Goal: Task Accomplishment & Management: Use online tool/utility

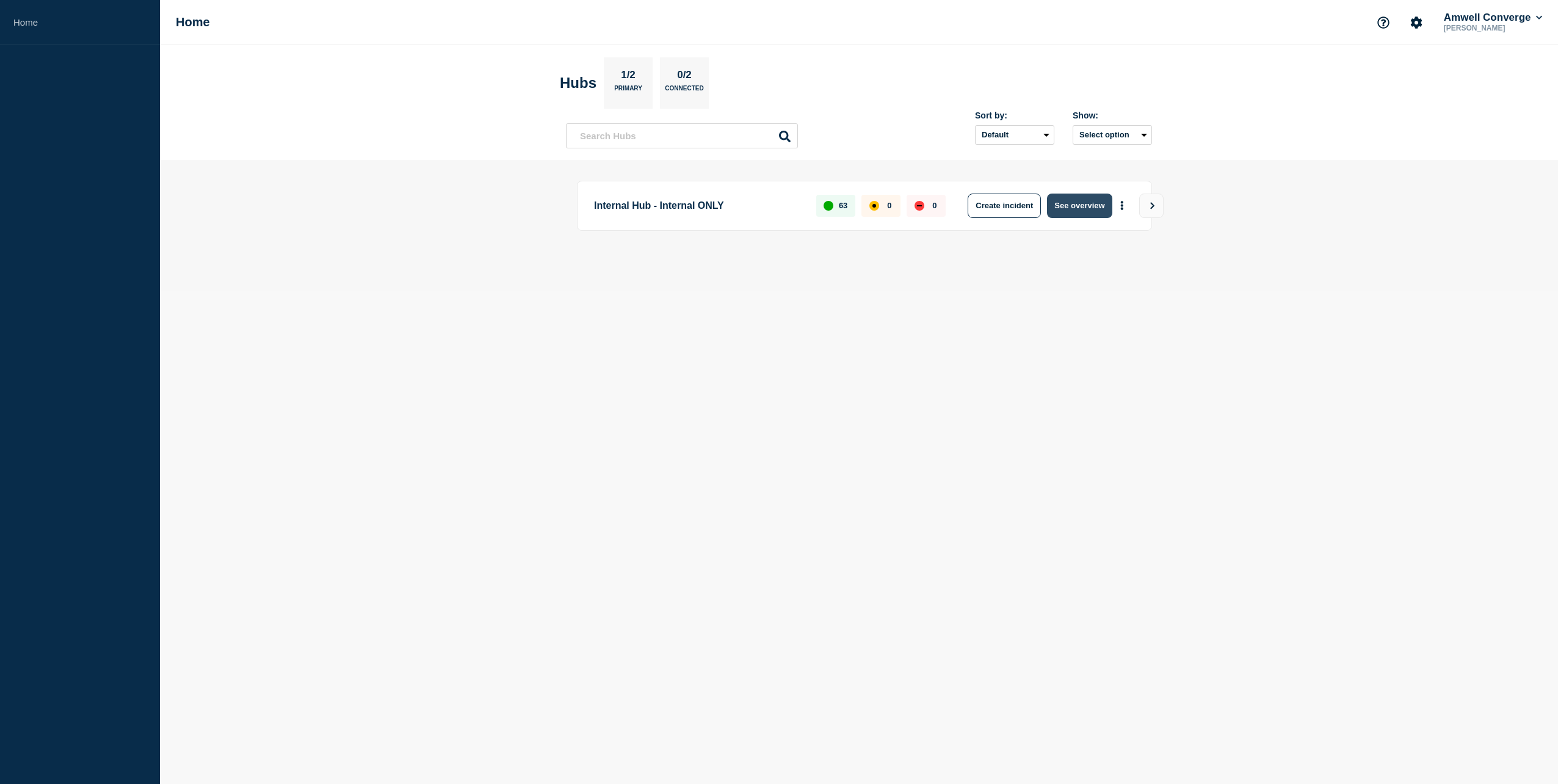
click at [1088, 215] on button "See overview" at bounding box center [1079, 205] width 65 height 25
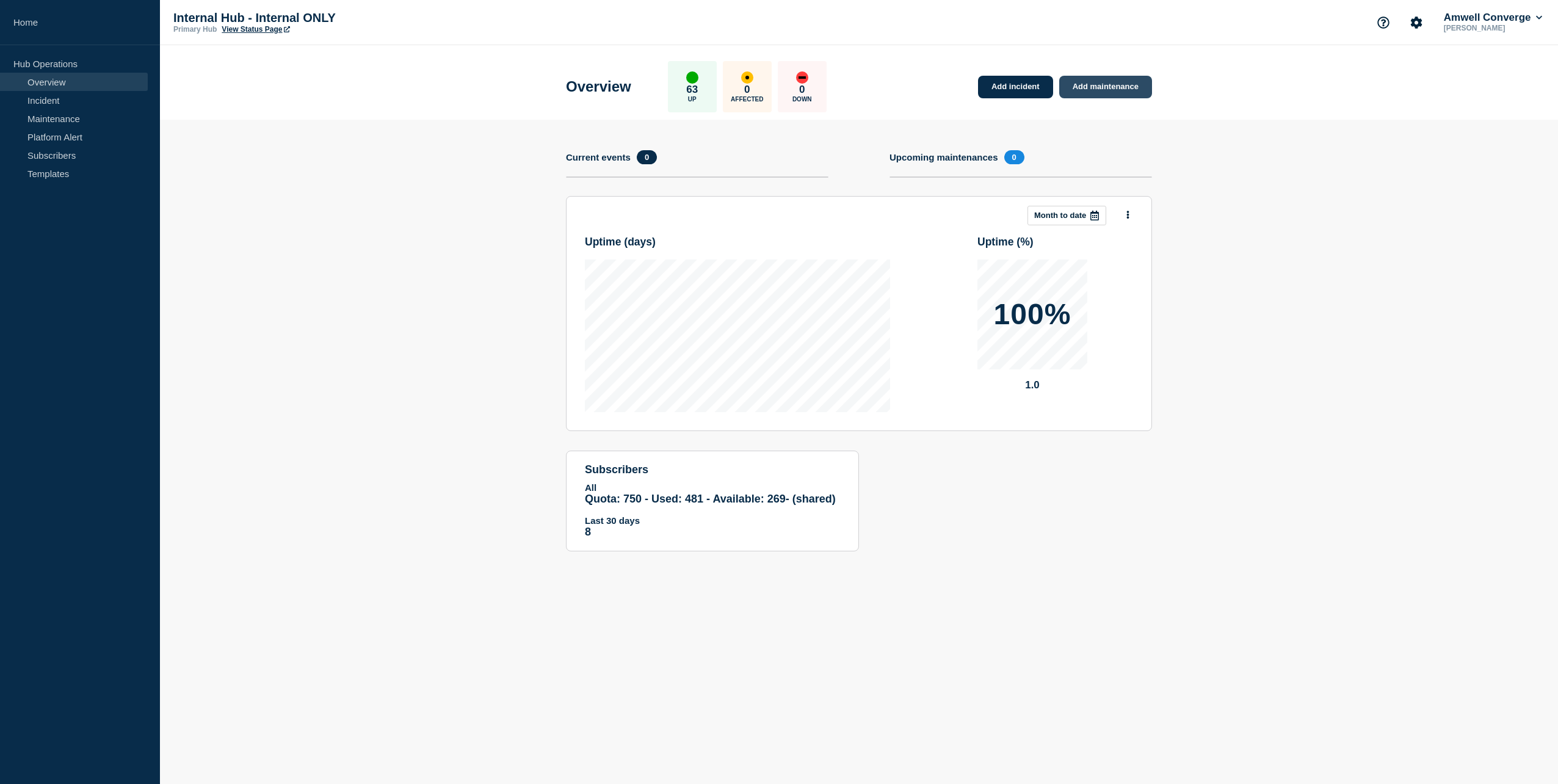
click at [1089, 92] on link "Add maintenance" at bounding box center [1105, 86] width 92 height 22
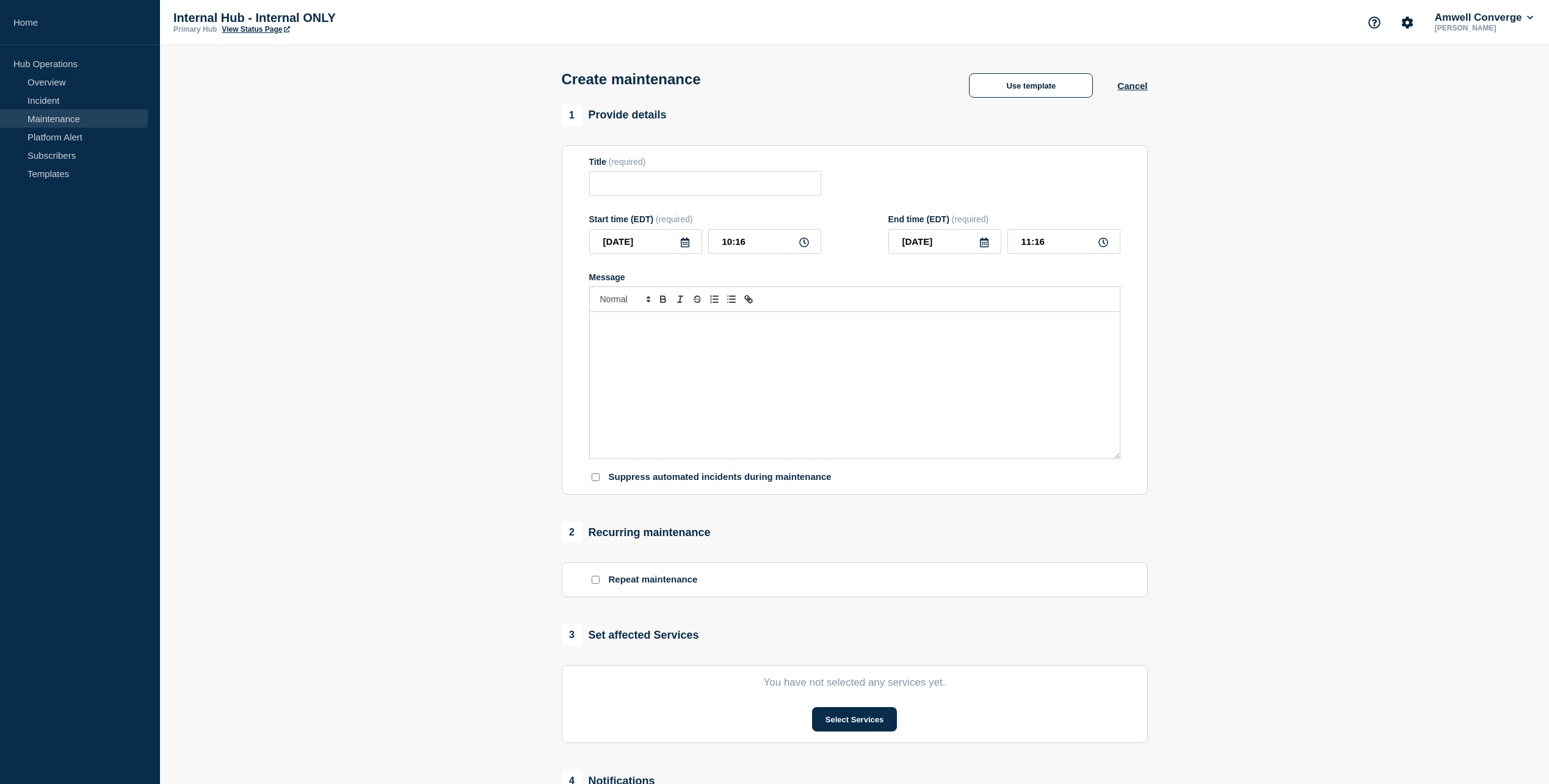
scroll to position [281, 0]
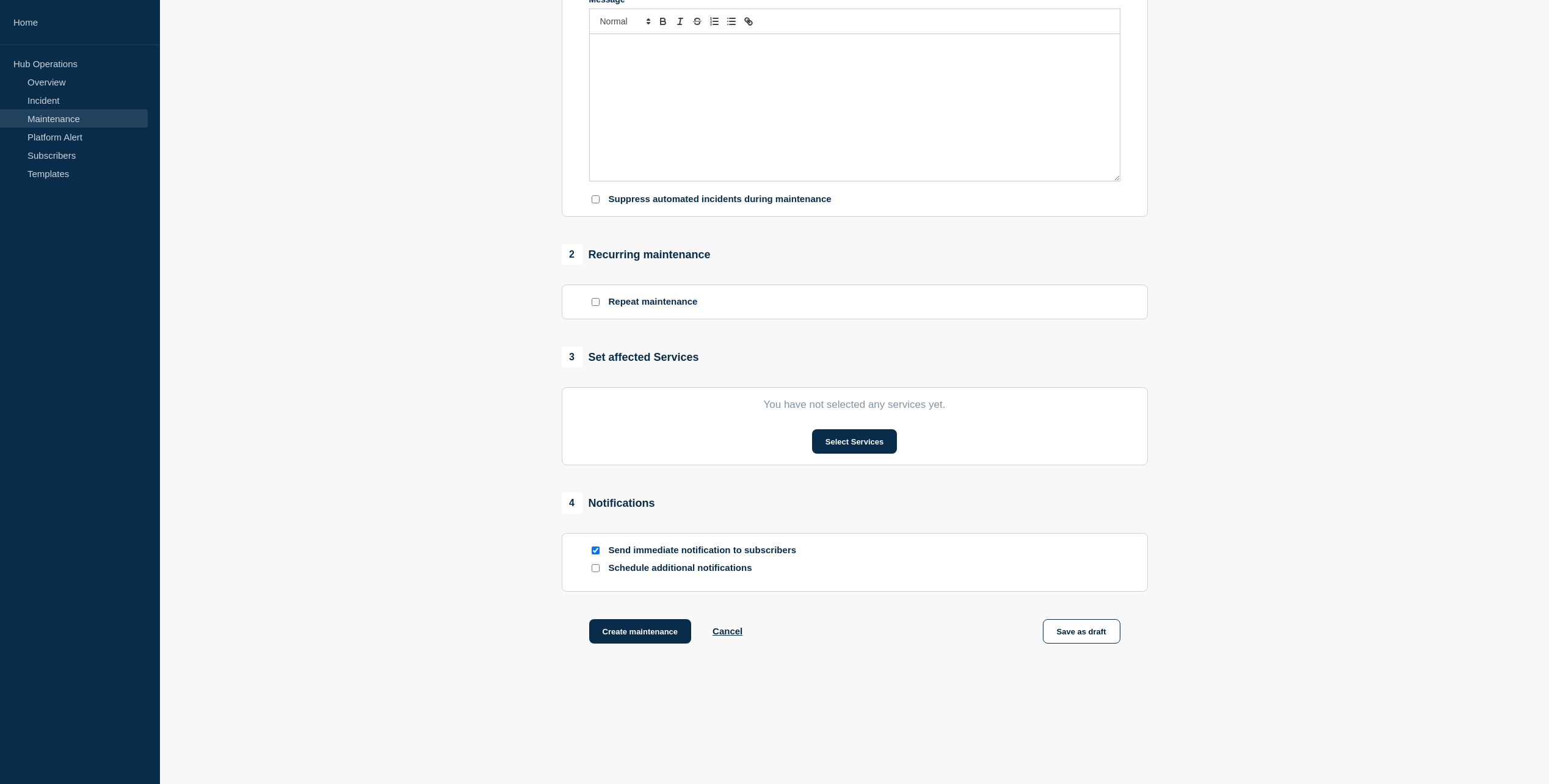
click at [597, 573] on div at bounding box center [595, 568] width 12 height 12
click at [594, 571] on input "Schedule additional notifications" at bounding box center [595, 567] width 8 height 8
checkbox input "true"
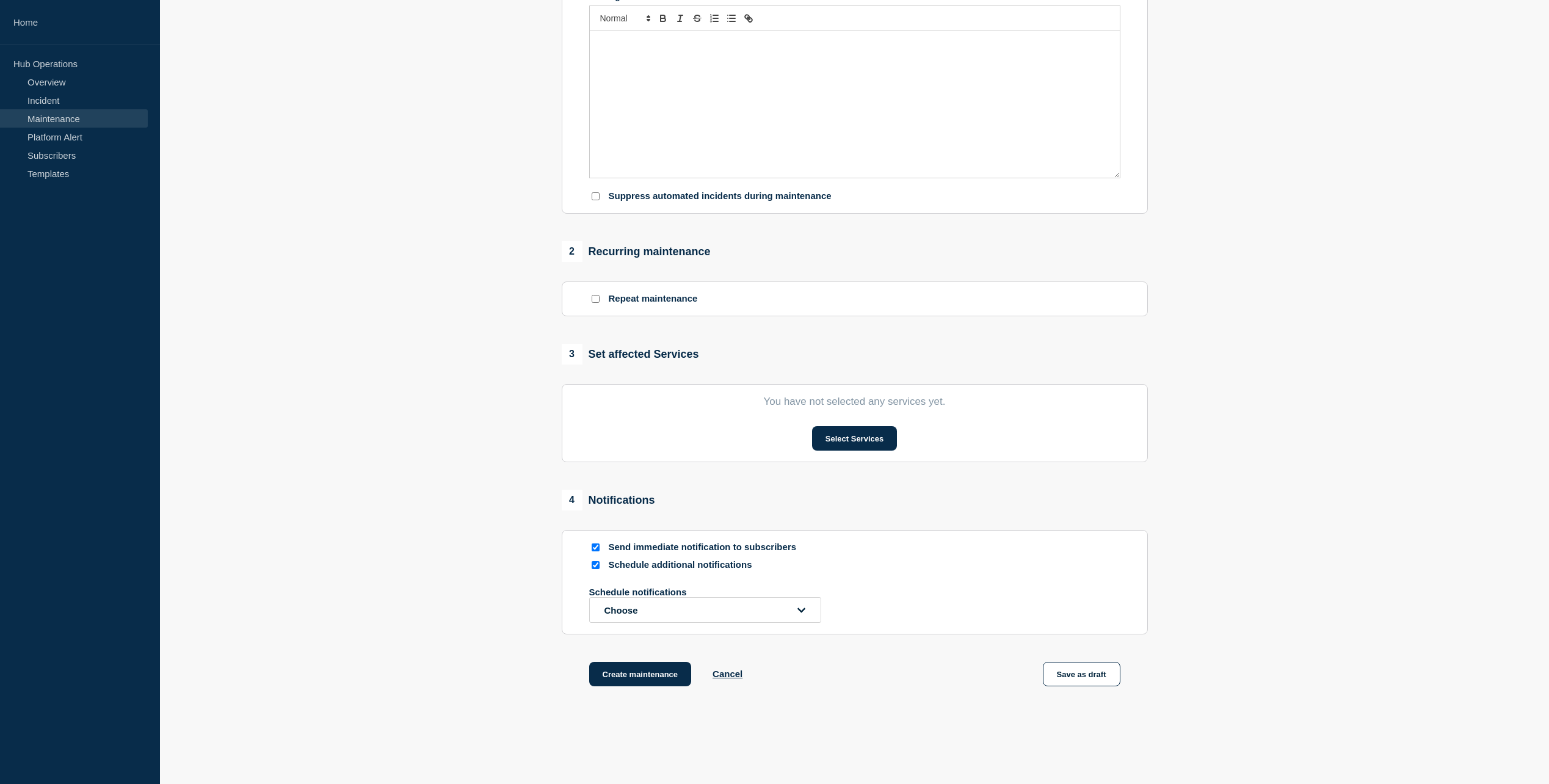
scroll to position [327, 0]
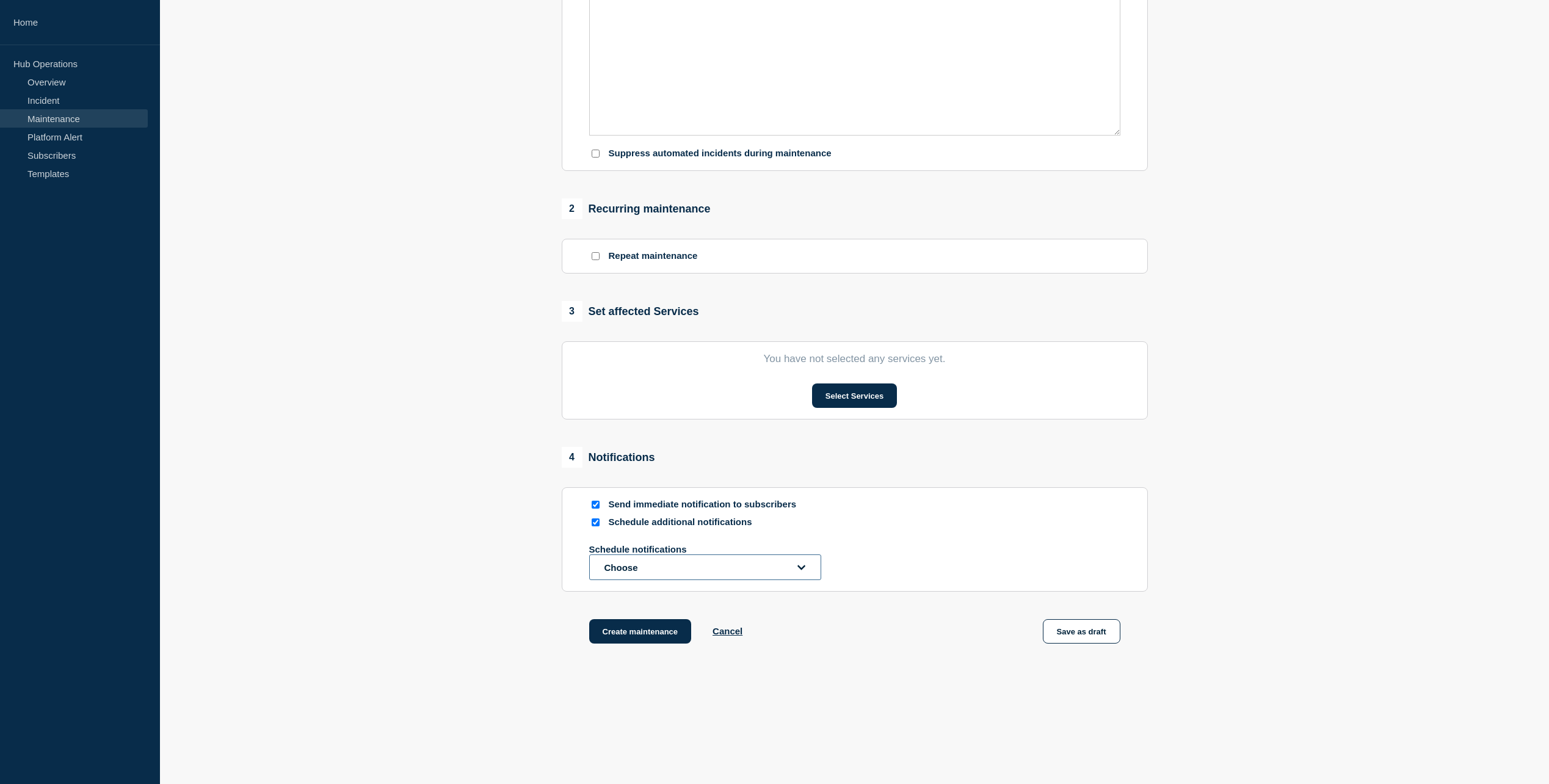
click at [639, 571] on button "Choose" at bounding box center [705, 567] width 232 height 26
click at [480, 573] on section "1 Provide details Title (required) Start time (EDT) (required) [DATE] 10:16 End…" at bounding box center [855, 228] width 1389 height 893
click at [712, 573] on button "Choose" at bounding box center [705, 567] width 232 height 26
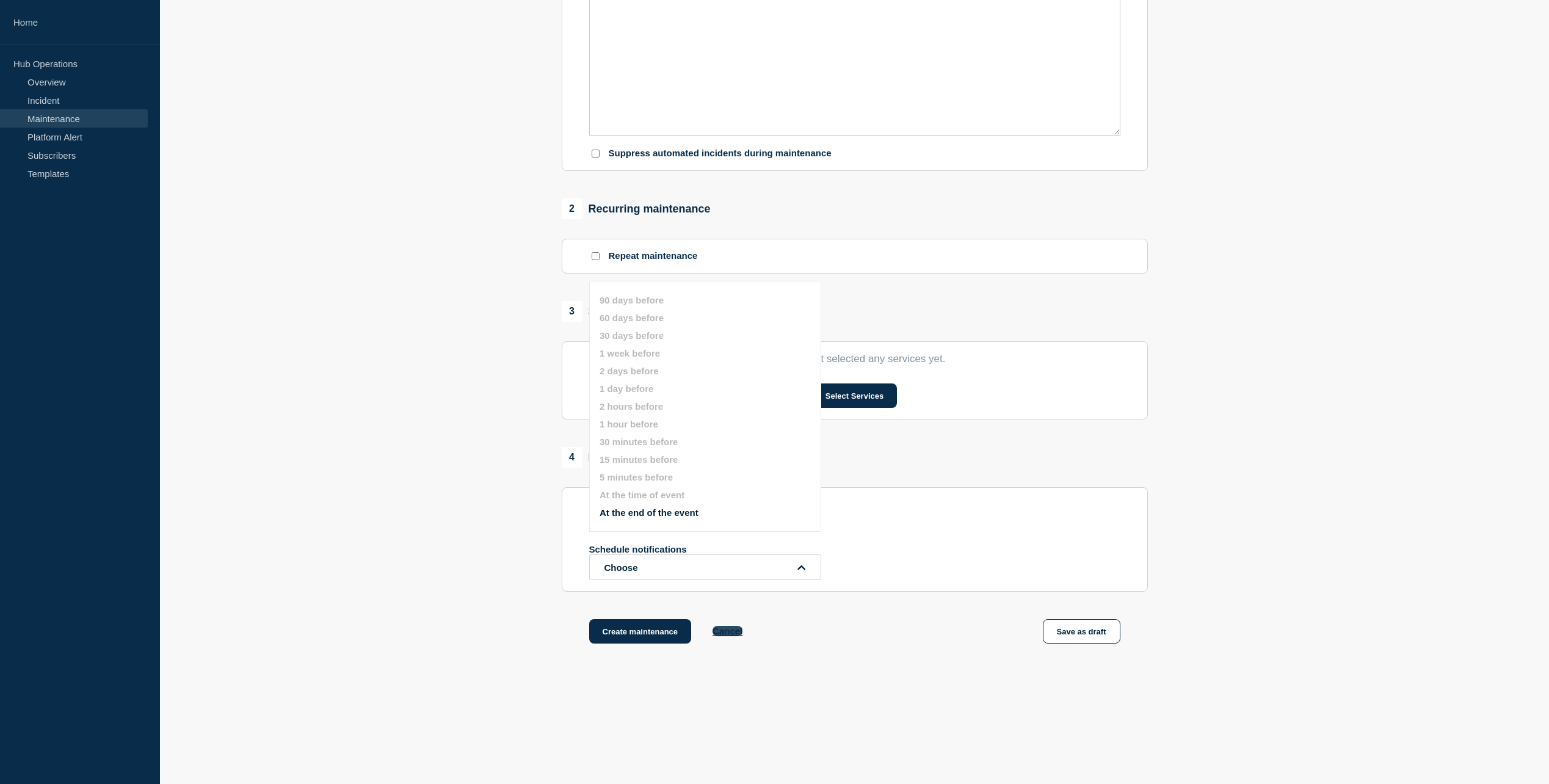
click at [727, 627] on button "Cancel" at bounding box center [727, 631] width 30 height 10
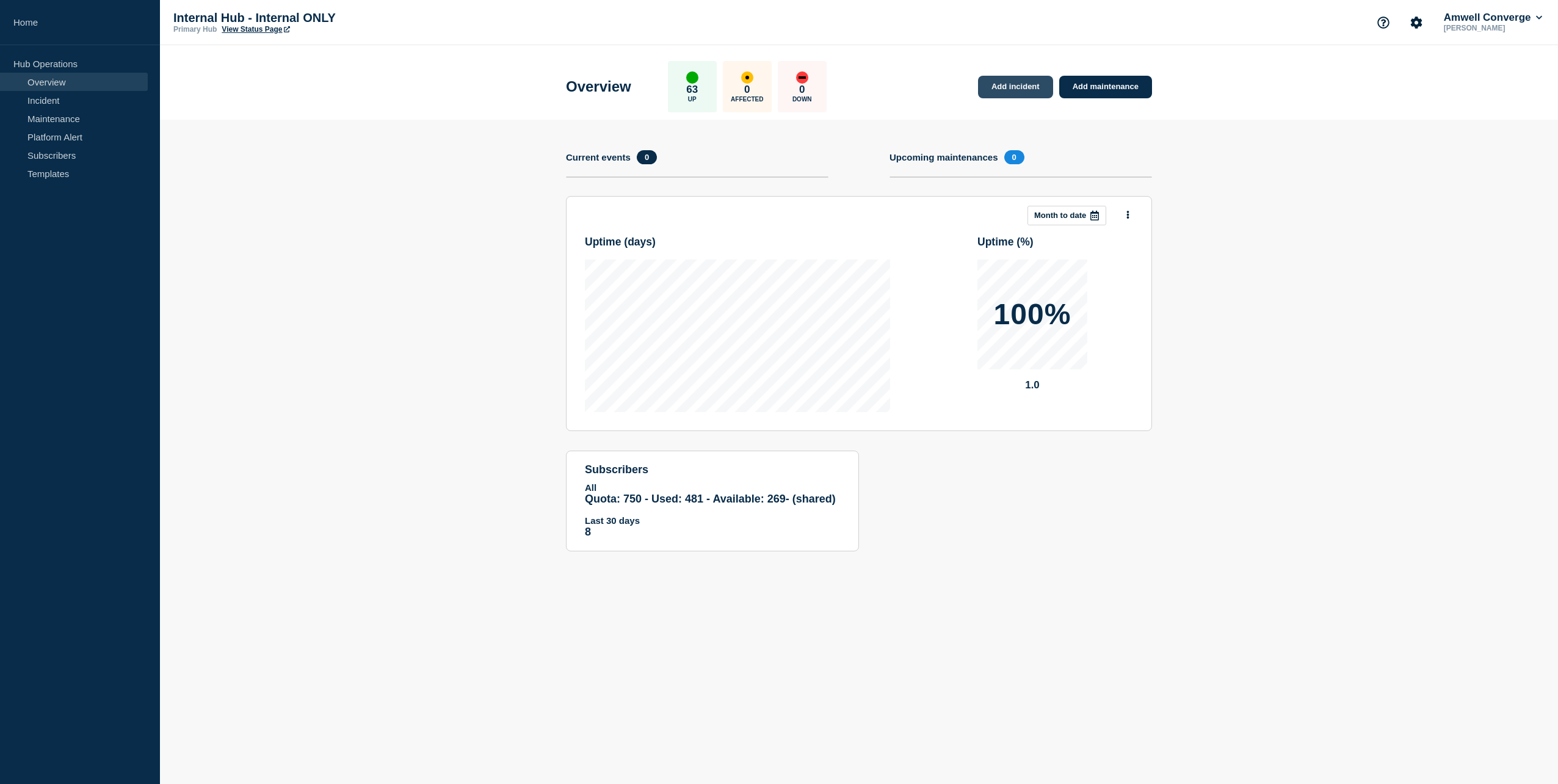
click at [1008, 93] on link "Add incident" at bounding box center [1015, 86] width 75 height 22
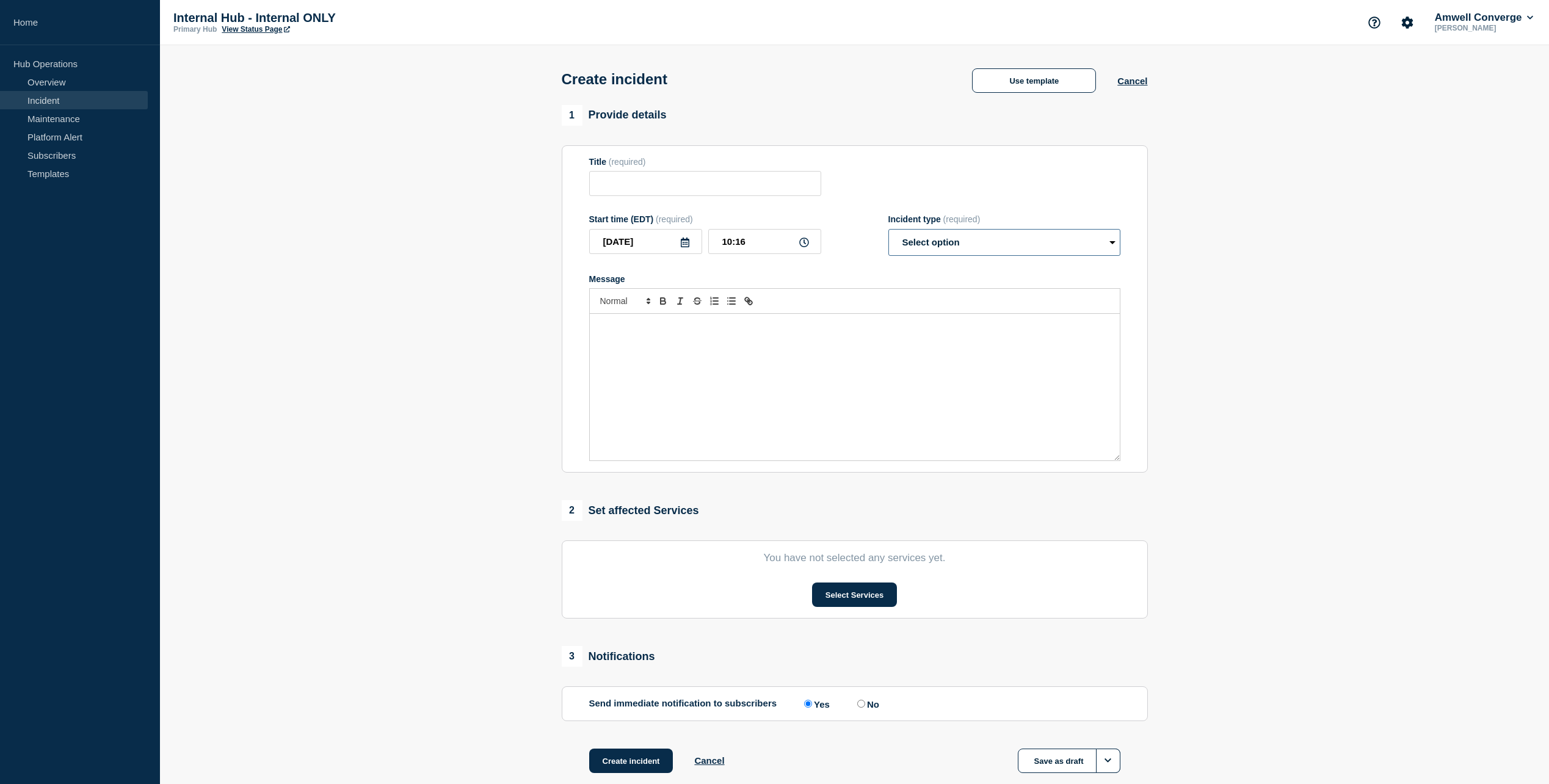
click at [948, 235] on select "Select option Investigating Identified Monitoring" at bounding box center [1004, 241] width 232 height 27
click at [1138, 81] on button "Cancel" at bounding box center [1132, 80] width 30 height 10
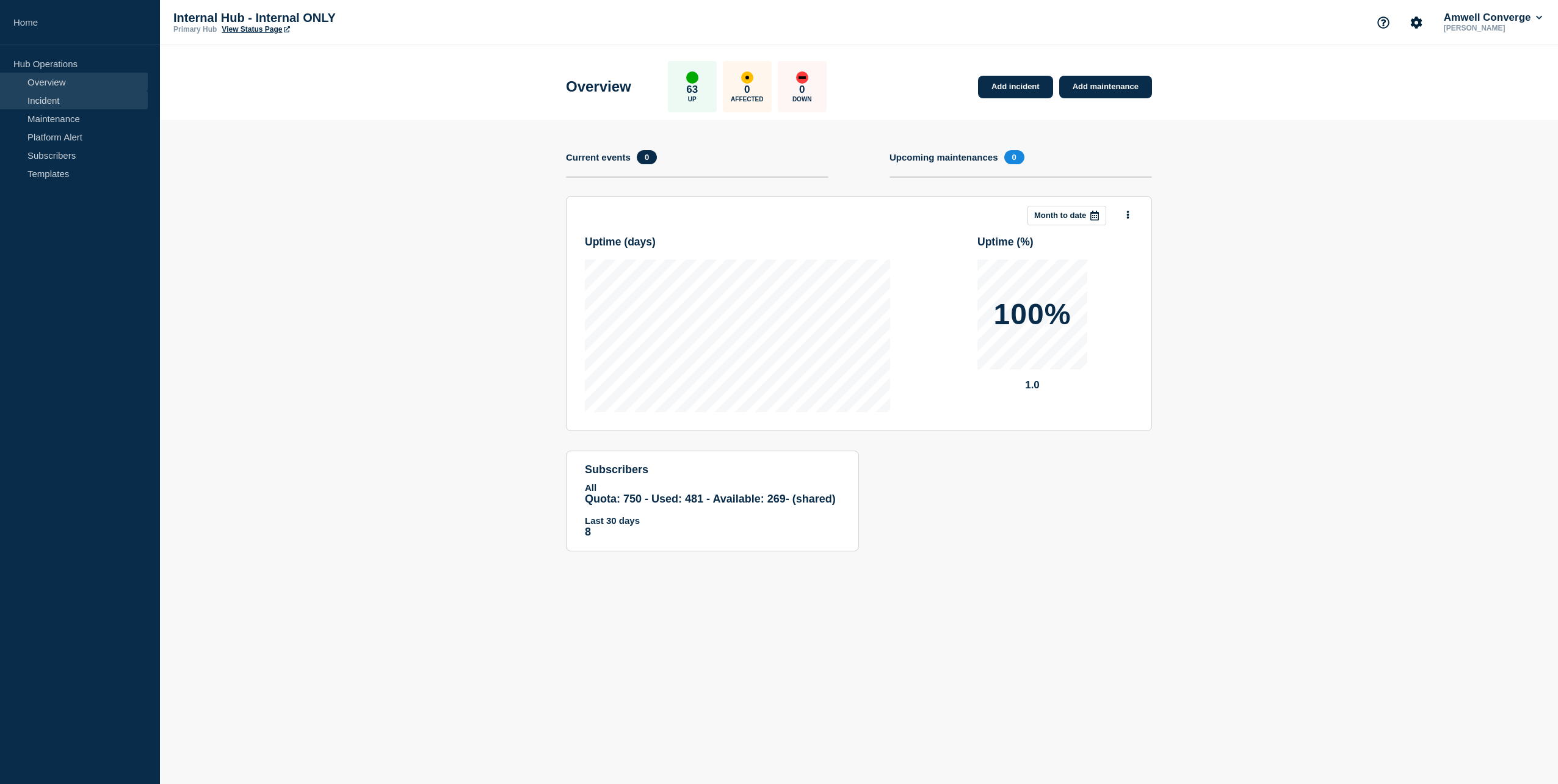
click at [79, 97] on link "Incident" at bounding box center [74, 99] width 148 height 18
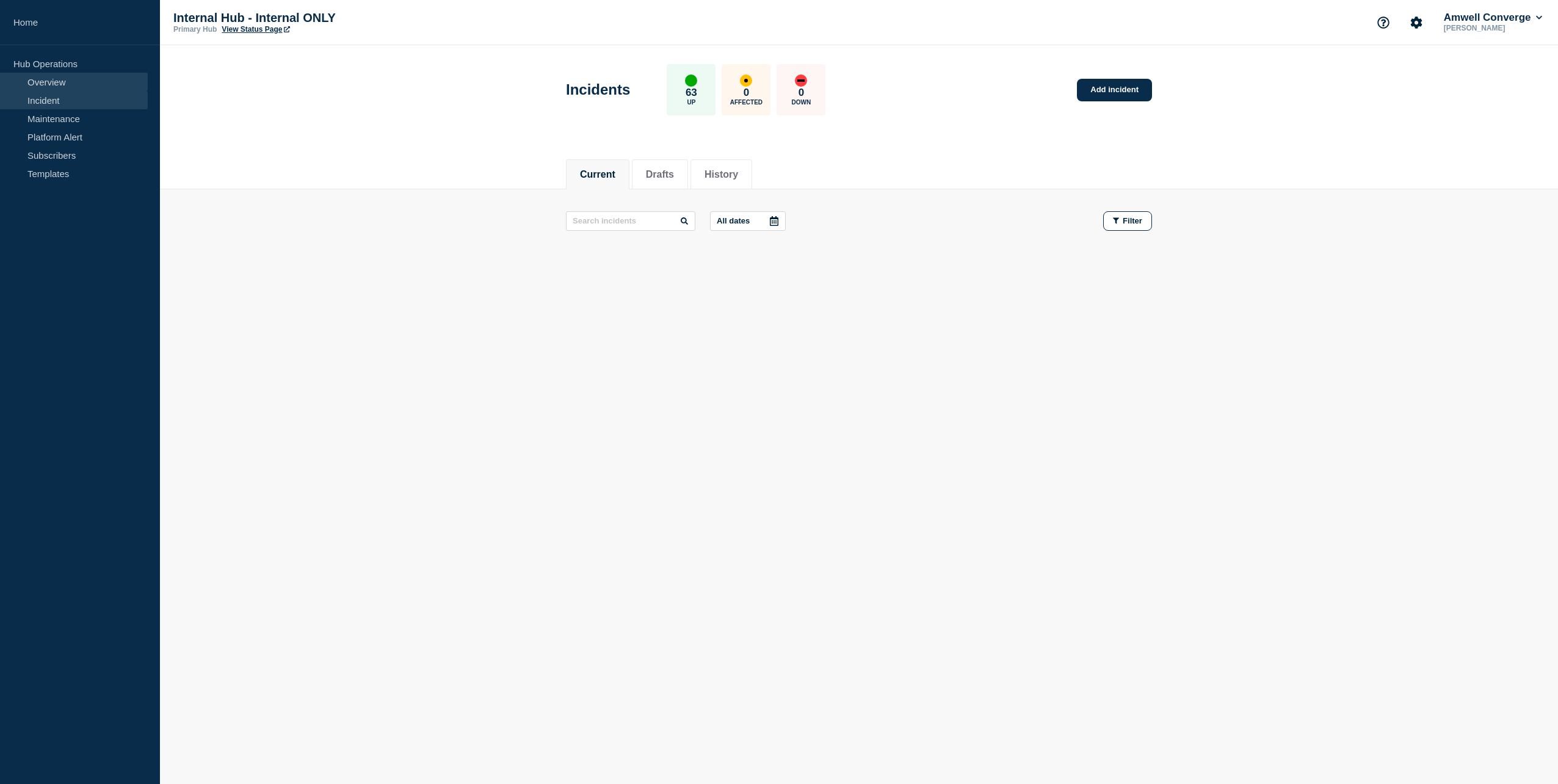
click at [68, 87] on link "Overview" at bounding box center [74, 81] width 148 height 18
